Goal: Find specific page/section: Find specific page/section

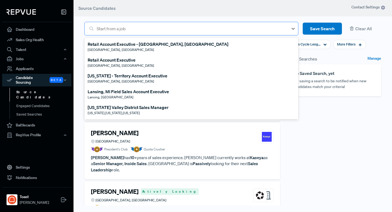
click at [121, 29] on div at bounding box center [191, 29] width 189 height 8
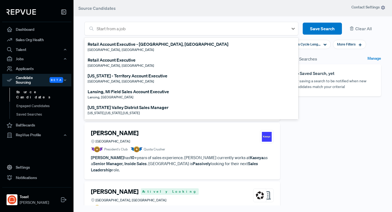
click at [135, 11] on header "Source Candidates" at bounding box center [232, 8] width 318 height 16
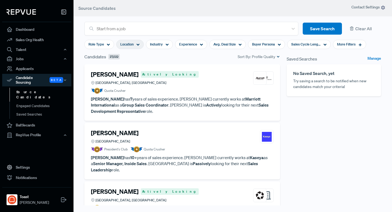
click at [136, 41] on div "Location" at bounding box center [129, 44] width 27 height 9
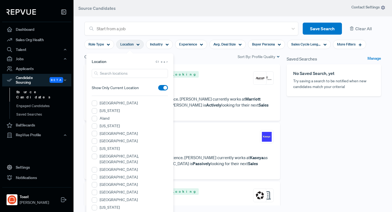
click at [183, 54] on div "Candidates 27,022 Sort By: Profile Quality" at bounding box center [182, 56] width 196 height 7
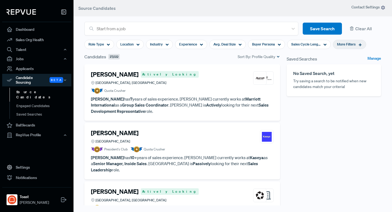
click at [347, 45] on span "More Filters" at bounding box center [346, 44] width 18 height 5
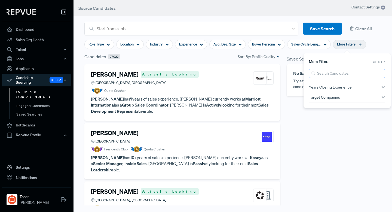
click at [331, 73] on input "search" at bounding box center [347, 73] width 76 height 9
type input "spanish"
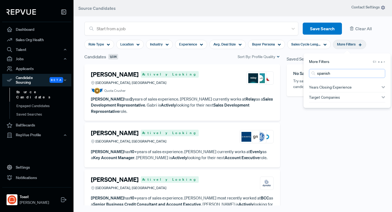
click at [379, 74] on input "spanish" at bounding box center [347, 73] width 76 height 9
type input "spanish OR LATAM"
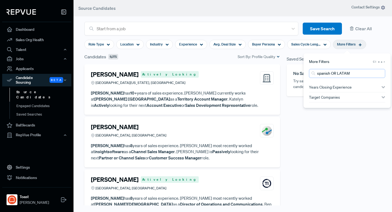
click at [323, 72] on input "spanish OR LATAM" at bounding box center [347, 73] width 76 height 9
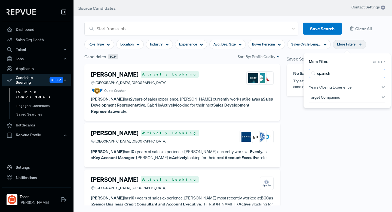
type input "spanish OR LATAM"
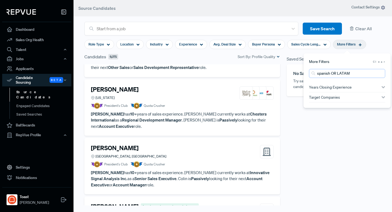
scroll to position [296, 0]
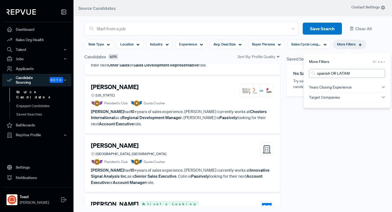
click at [378, 73] on input "spanish OR LATAM" at bounding box center [347, 73] width 76 height 9
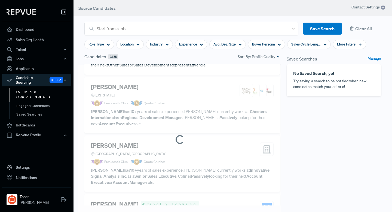
click at [298, 157] on div "Saved Searches Manage No Saved Search, yet Try saving a search to be notified w…" at bounding box center [333, 139] width 101 height 172
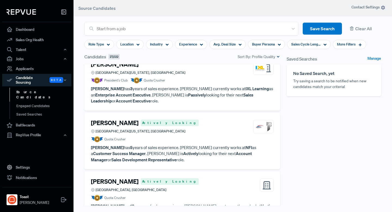
scroll to position [320, 0]
